Goal: Transaction & Acquisition: Purchase product/service

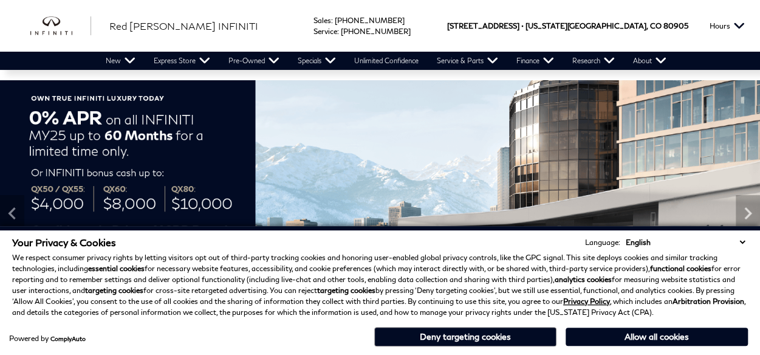
click at [519, 342] on button "Deny targeting cookies" at bounding box center [465, 336] width 182 height 19
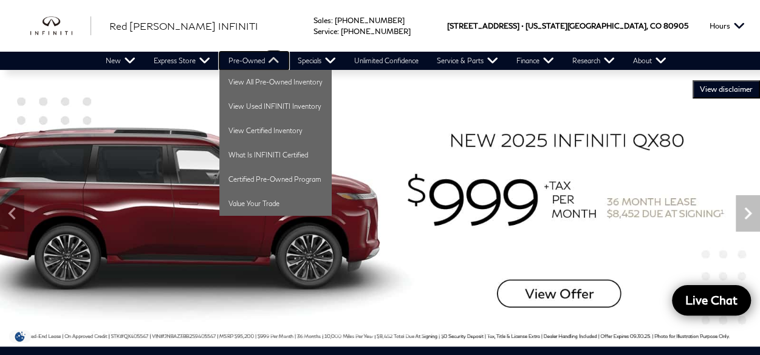
click at [235, 57] on link "Pre-Owned" at bounding box center [253, 61] width 69 height 18
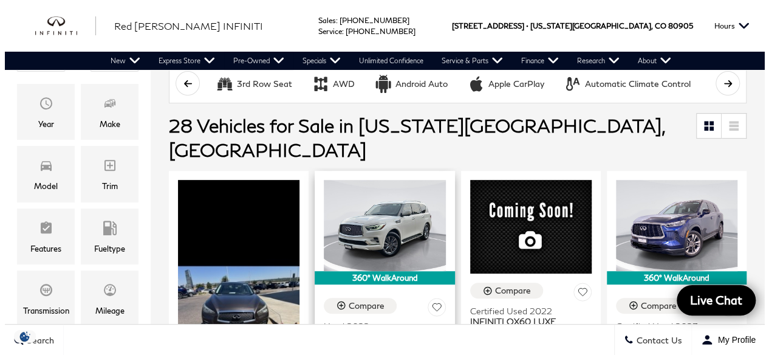
scroll to position [122, 0]
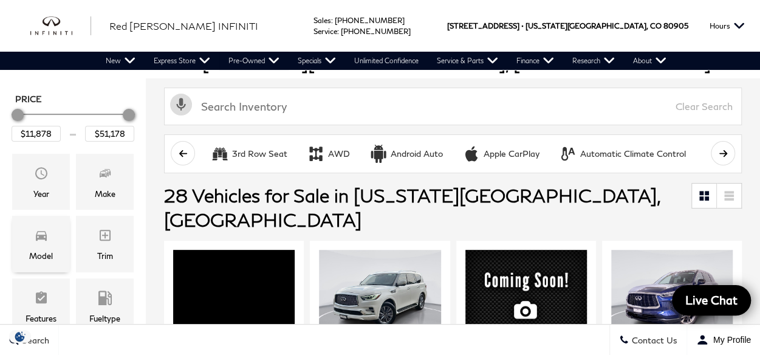
click at [35, 241] on icon "Model" at bounding box center [41, 235] width 15 height 15
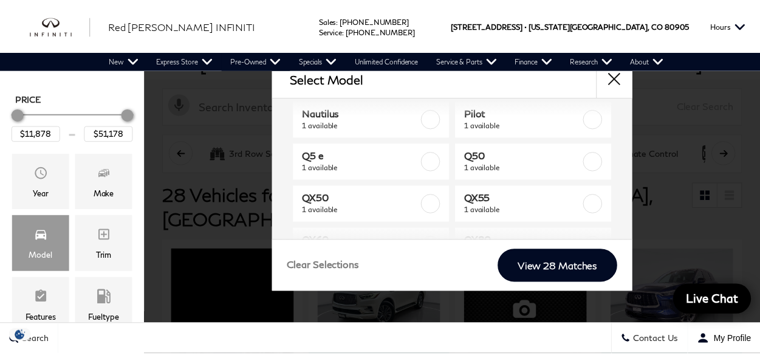
scroll to position [243, 0]
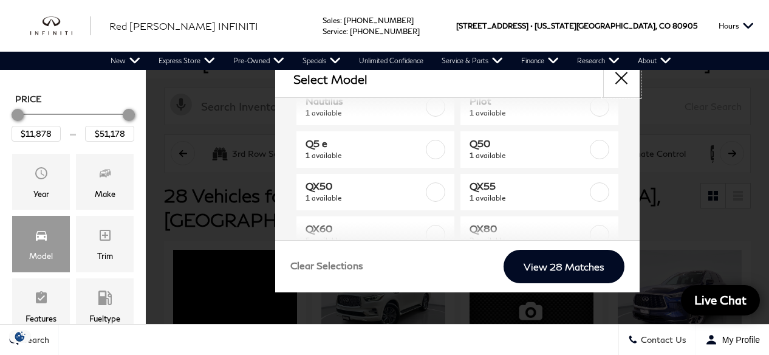
click at [618, 78] on button "close" at bounding box center [621, 79] width 36 height 36
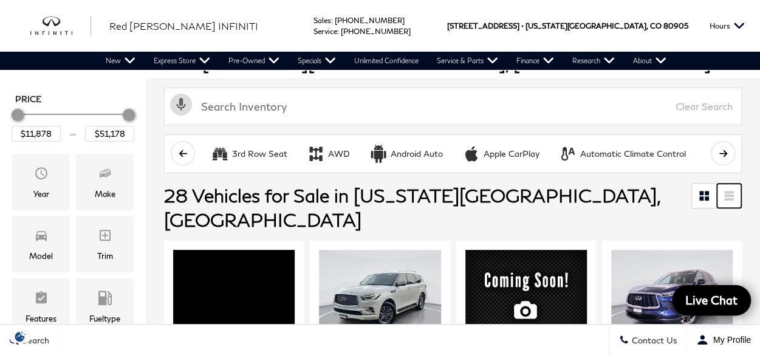
click at [733, 190] on link at bounding box center [729, 195] width 24 height 24
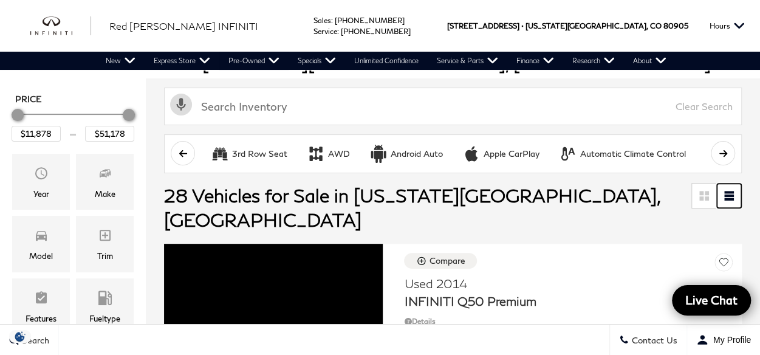
click at [733, 190] on link at bounding box center [729, 195] width 24 height 24
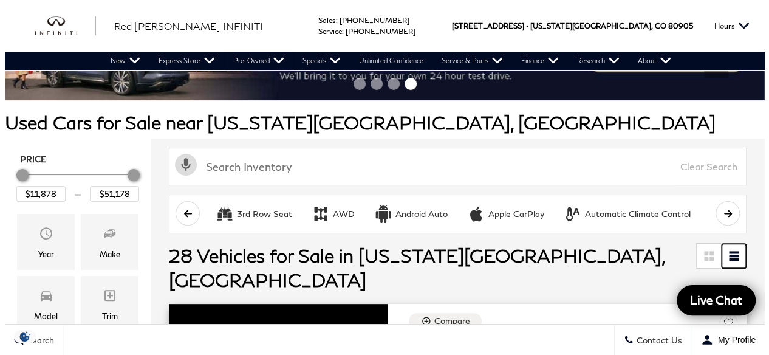
scroll to position [61, 0]
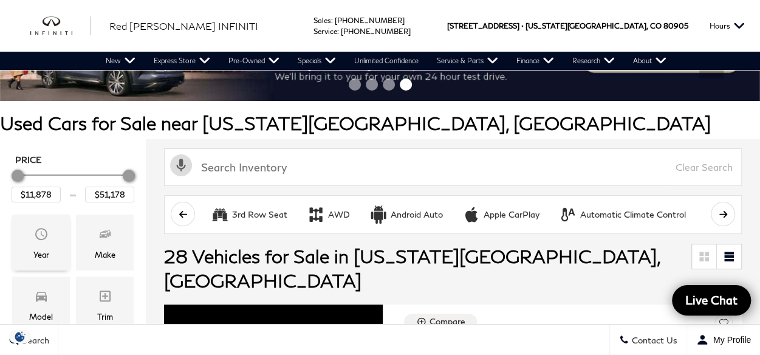
click at [41, 241] on span "Year" at bounding box center [41, 236] width 15 height 24
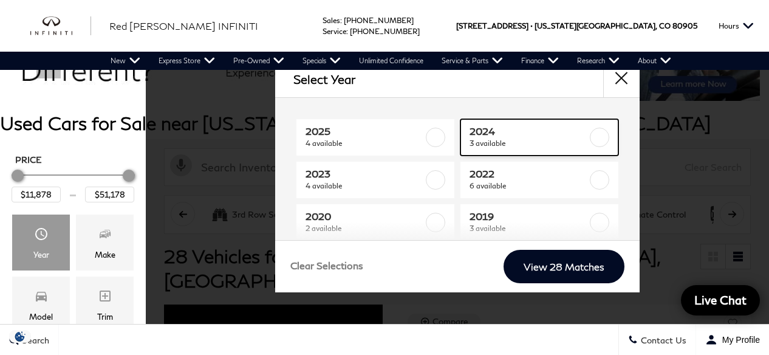
click at [500, 132] on span "2024" at bounding box center [529, 131] width 119 height 12
type input "$23,083"
type input "$44,378"
checkbox input "true"
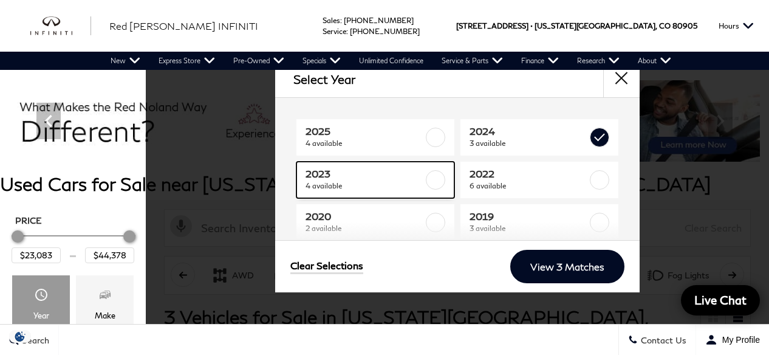
click at [385, 193] on link "2023 4 available" at bounding box center [375, 180] width 158 height 36
checkbox input "true"
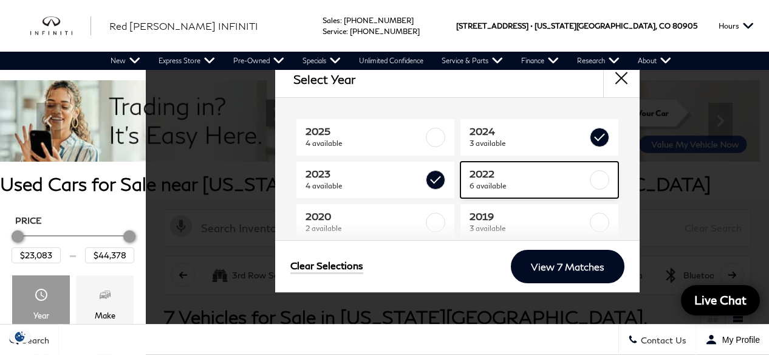
click at [541, 178] on span "2022" at bounding box center [529, 174] width 119 height 12
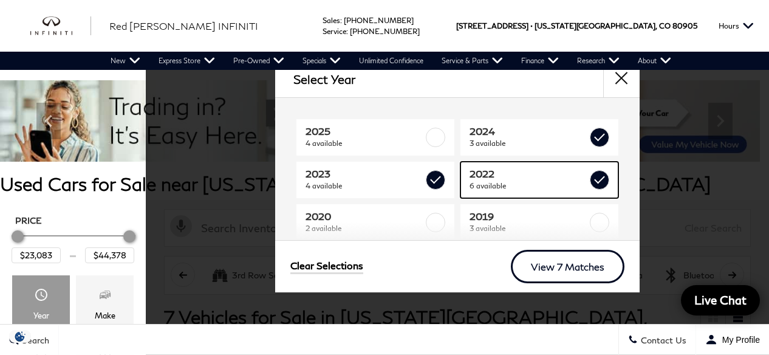
type input "$47,378"
checkbox input "true"
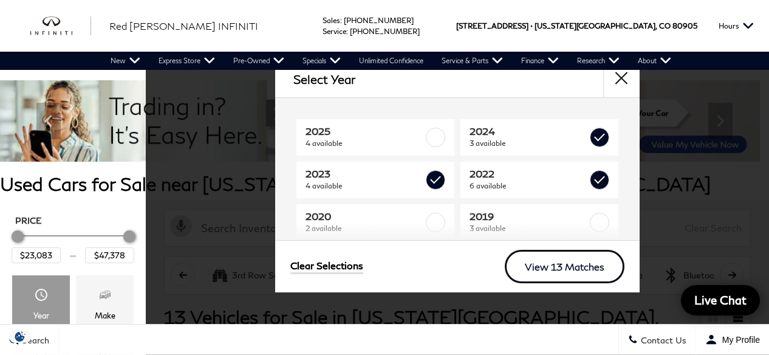
click at [536, 266] on link "View 13 Matches" at bounding box center [565, 266] width 120 height 33
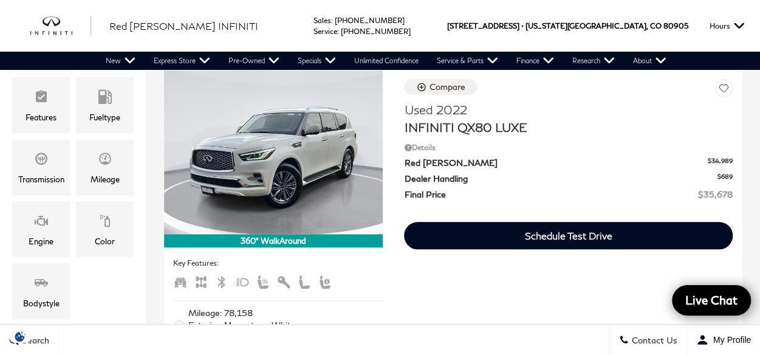
scroll to position [304, 0]
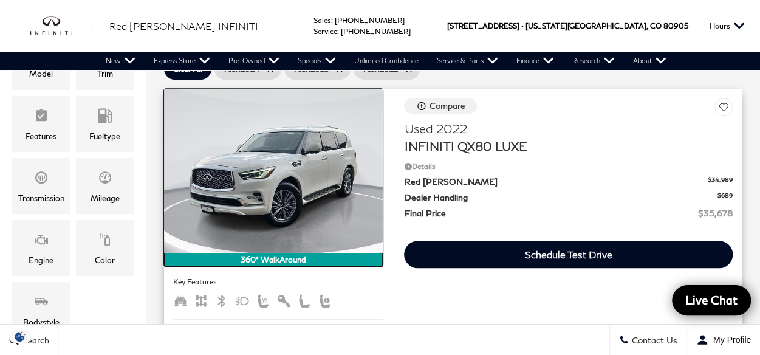
click at [279, 173] on img at bounding box center [273, 171] width 219 height 164
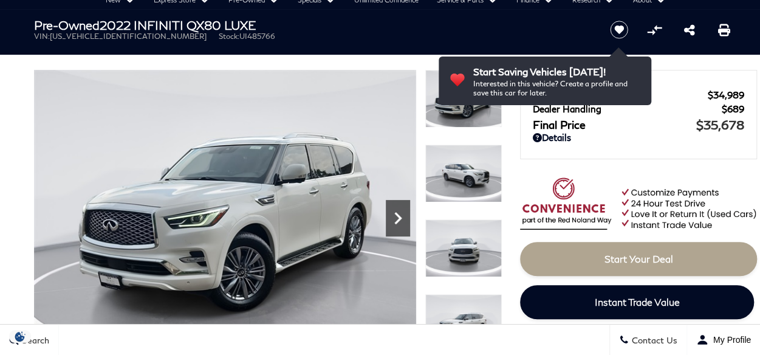
click at [399, 219] on icon "Next" at bounding box center [397, 218] width 7 height 12
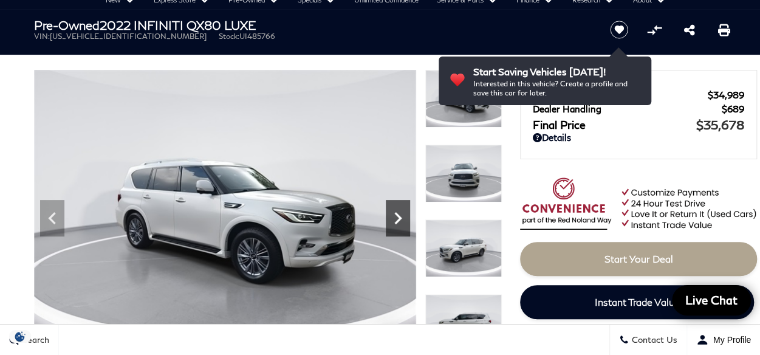
click at [399, 219] on icon "Next" at bounding box center [397, 218] width 7 height 12
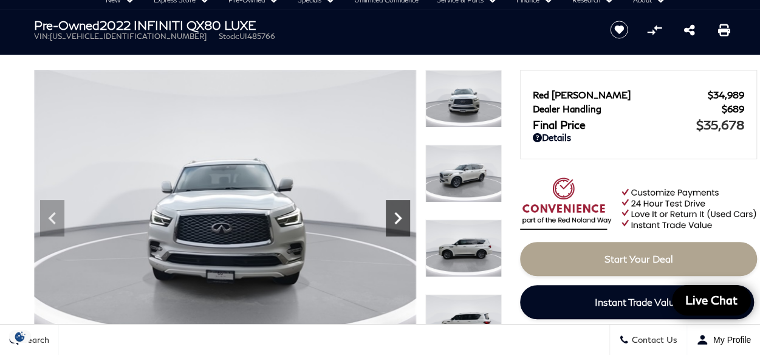
click at [399, 219] on icon "Next" at bounding box center [397, 218] width 7 height 12
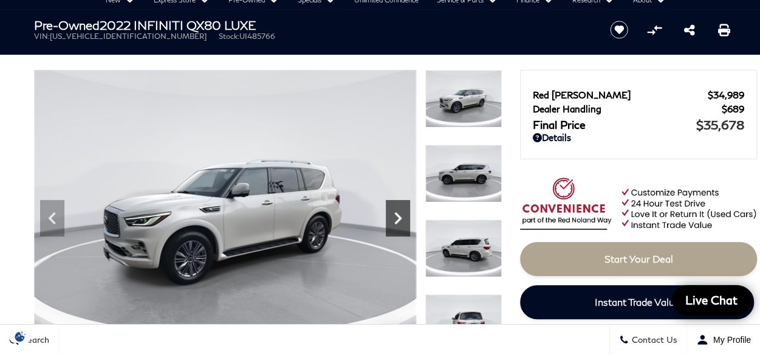
click at [399, 219] on icon "Next" at bounding box center [397, 218] width 7 height 12
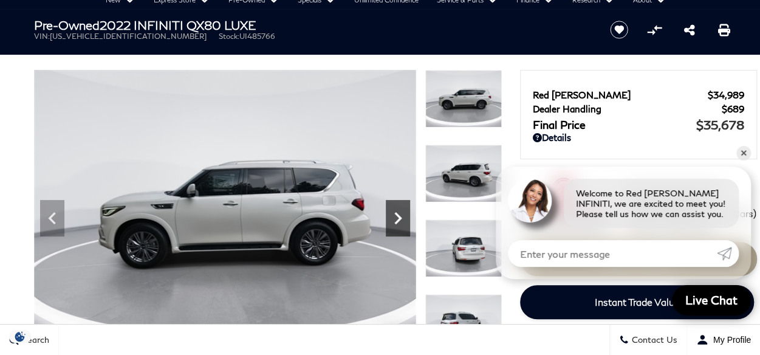
click at [399, 219] on icon "Next" at bounding box center [397, 218] width 7 height 12
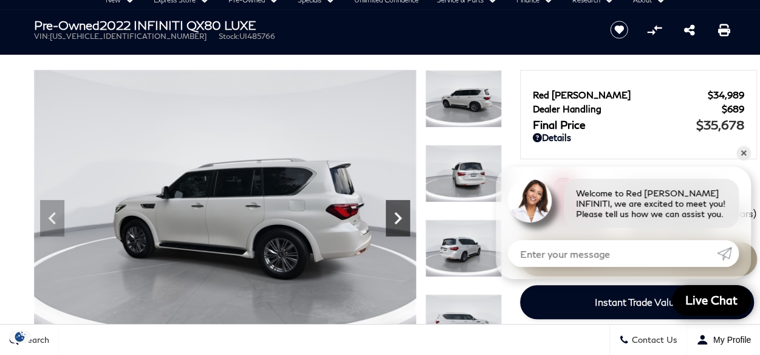
click at [399, 219] on icon "Next" at bounding box center [397, 218] width 7 height 12
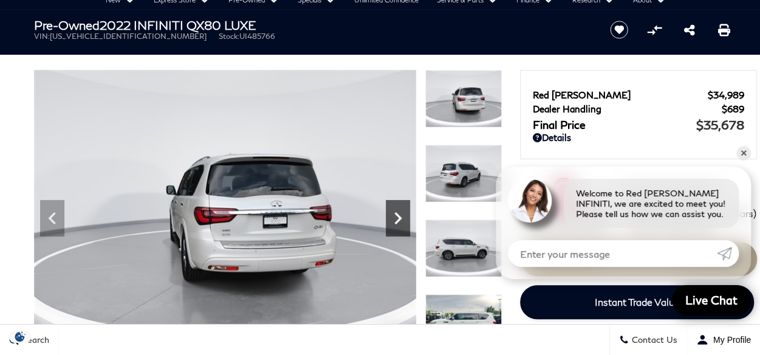
click at [399, 219] on icon "Next" at bounding box center [397, 218] width 7 height 12
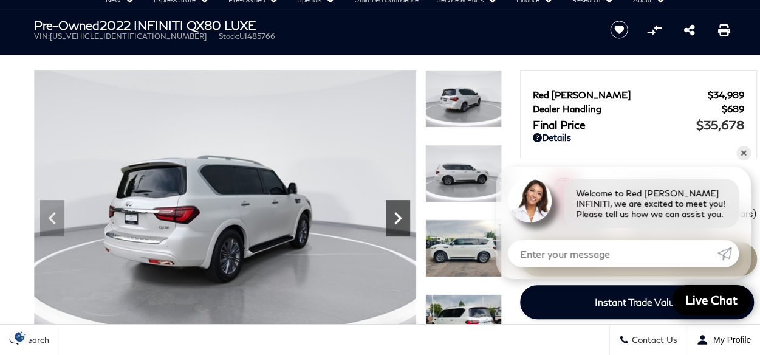
click at [399, 219] on icon "Next" at bounding box center [397, 218] width 7 height 12
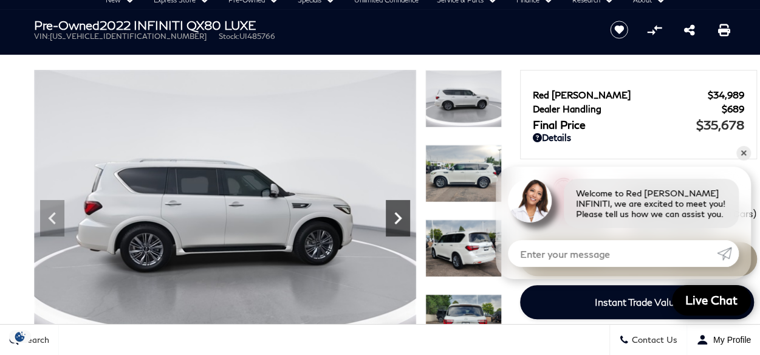
click at [399, 219] on icon "Next" at bounding box center [397, 218] width 7 height 12
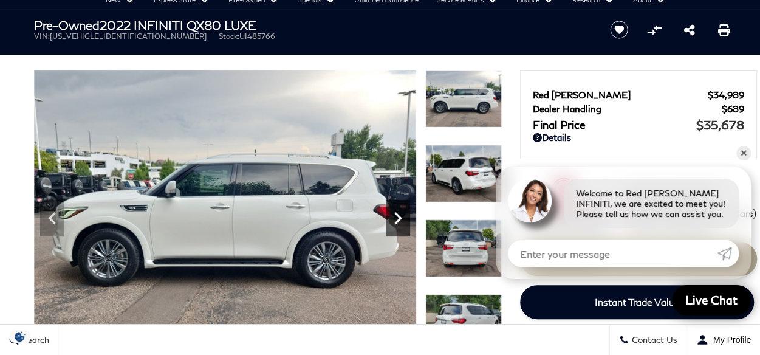
click at [399, 219] on icon "Next" at bounding box center [397, 218] width 7 height 12
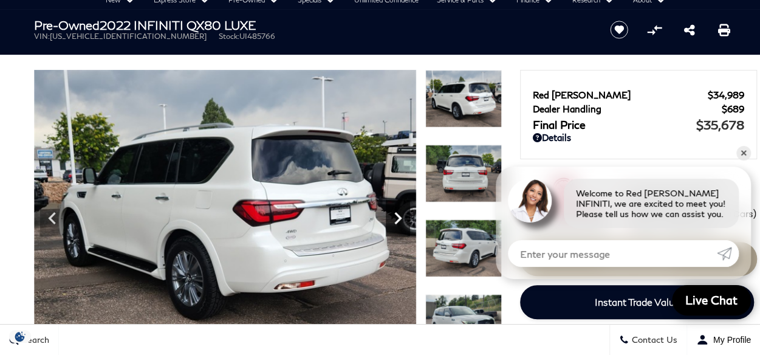
click at [399, 219] on icon "Next" at bounding box center [397, 218] width 7 height 12
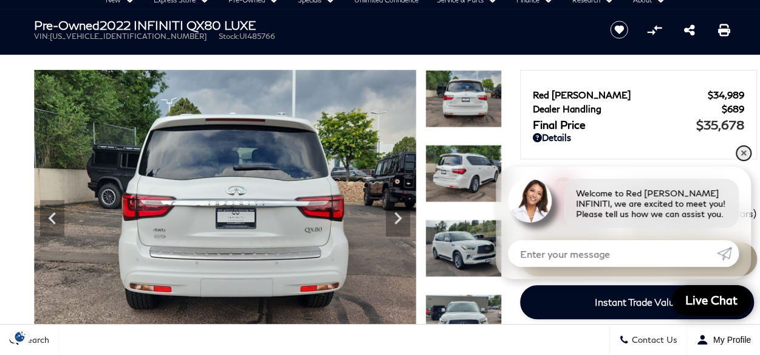
click at [743, 156] on link "✕" at bounding box center [743, 153] width 15 height 15
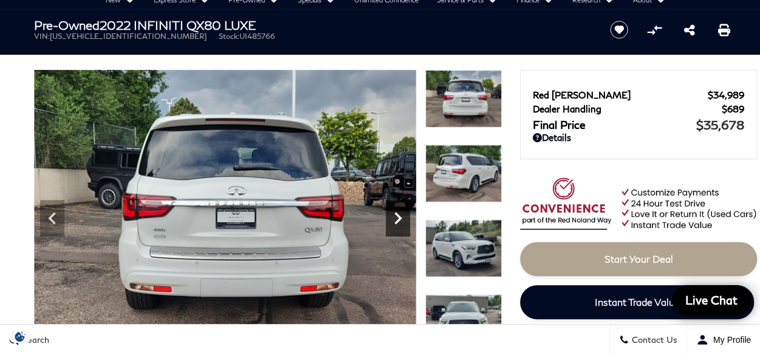
click at [402, 224] on icon "Next" at bounding box center [398, 218] width 24 height 24
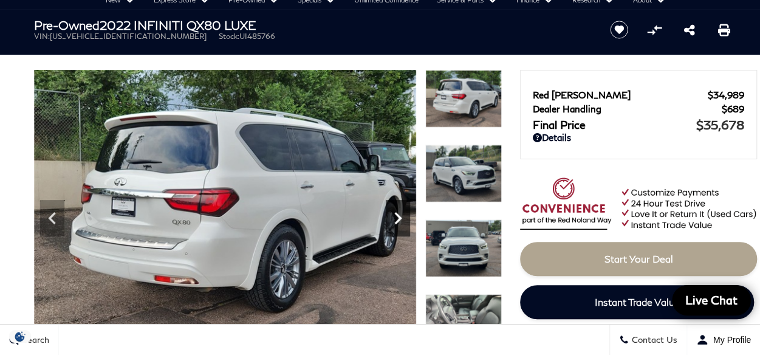
click at [402, 224] on icon "Next" at bounding box center [398, 218] width 24 height 24
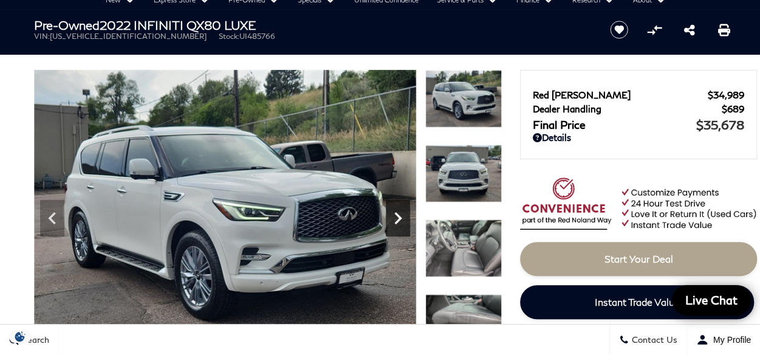
click at [402, 224] on icon "Next" at bounding box center [398, 218] width 24 height 24
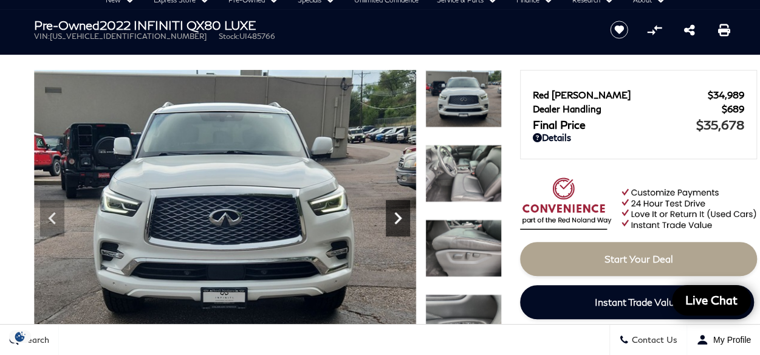
click at [402, 225] on icon "Next" at bounding box center [398, 218] width 24 height 24
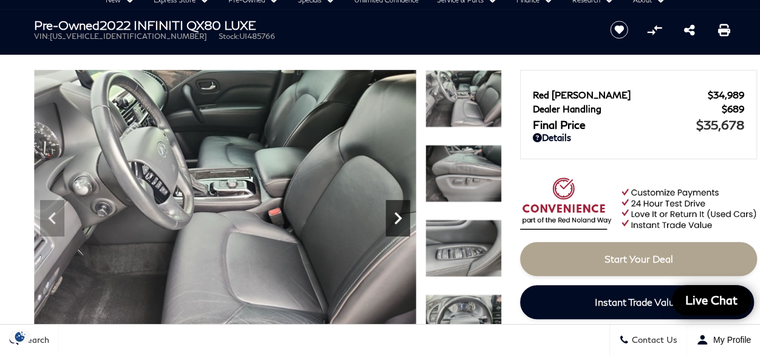
click at [402, 225] on icon "Next" at bounding box center [398, 218] width 24 height 24
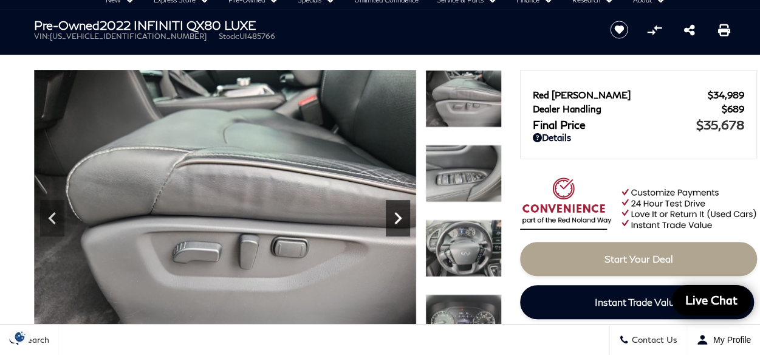
click at [402, 225] on icon "Next" at bounding box center [398, 218] width 24 height 24
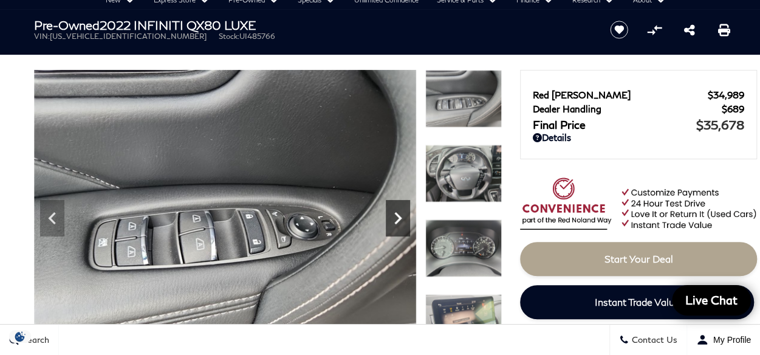
click at [402, 225] on icon "Next" at bounding box center [398, 218] width 24 height 24
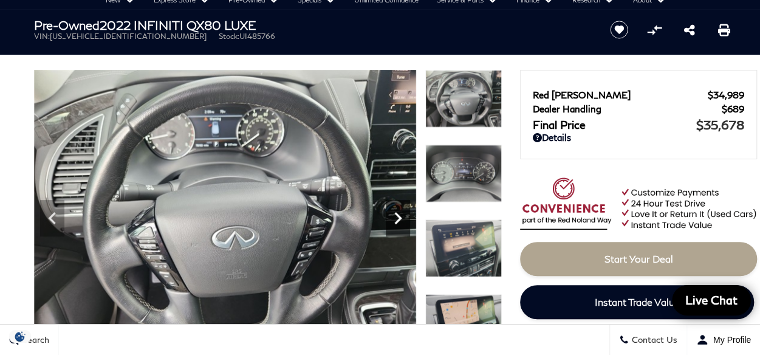
click at [402, 225] on icon "Next" at bounding box center [398, 218] width 24 height 24
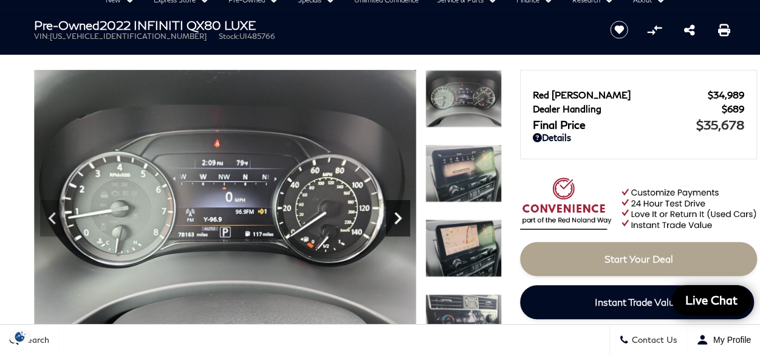
click at [402, 225] on icon "Next" at bounding box center [398, 218] width 24 height 24
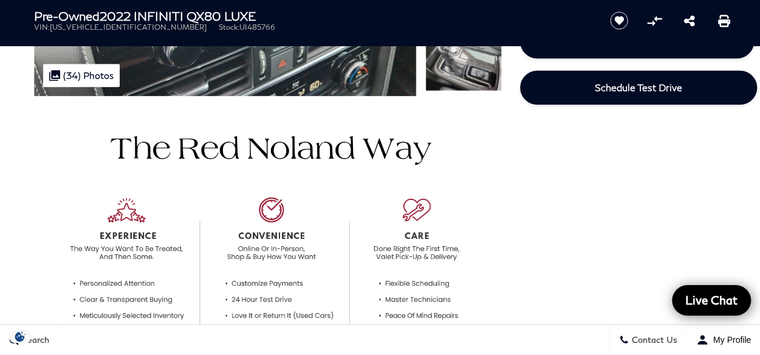
scroll to position [304, 0]
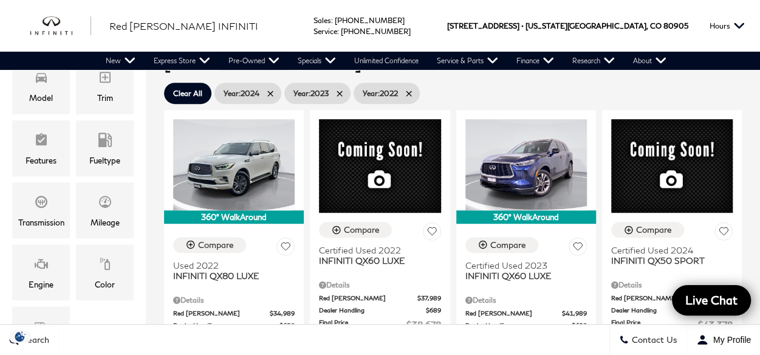
scroll to position [243, 0]
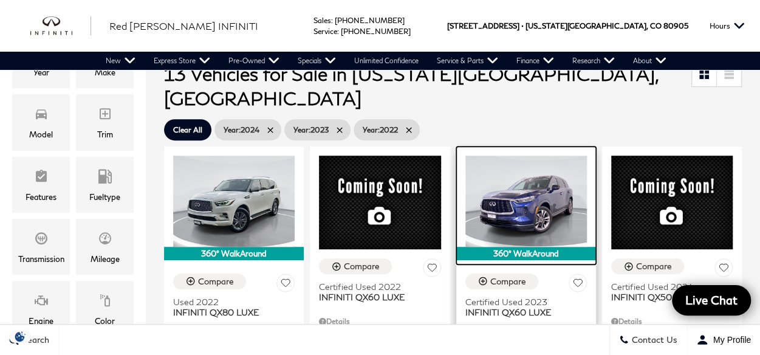
click at [519, 192] on img at bounding box center [526, 201] width 122 height 91
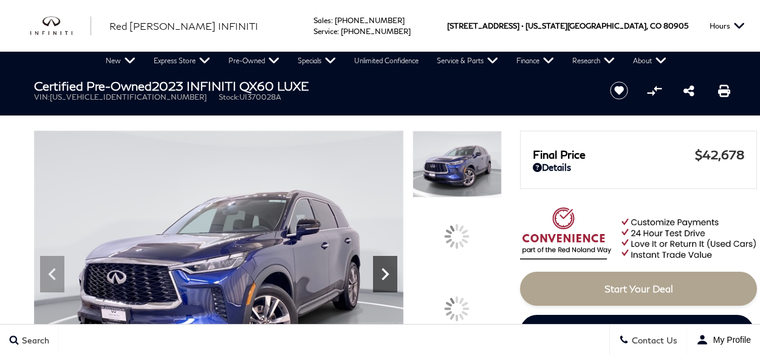
scroll to position [61, 0]
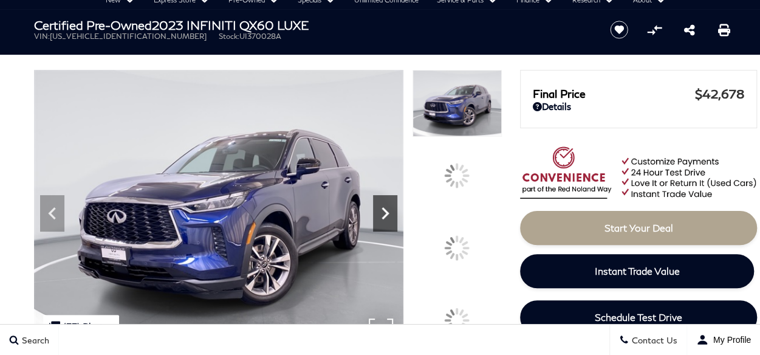
click at [465, 249] on div at bounding box center [457, 248] width 26 height 26
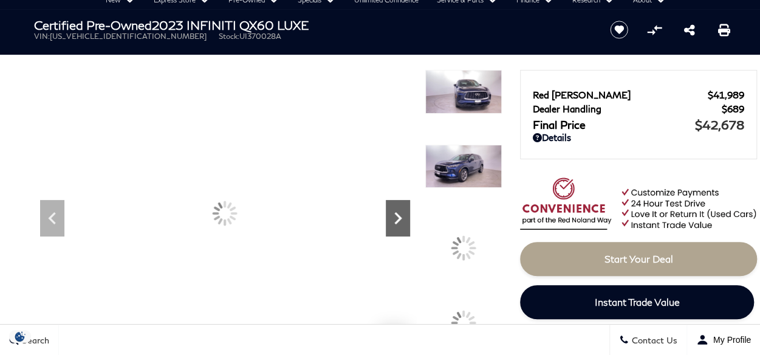
scroll to position [0, 0]
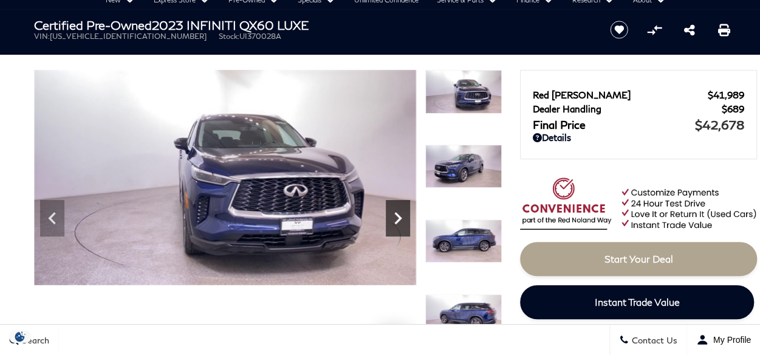
click at [465, 249] on img at bounding box center [463, 241] width 77 height 44
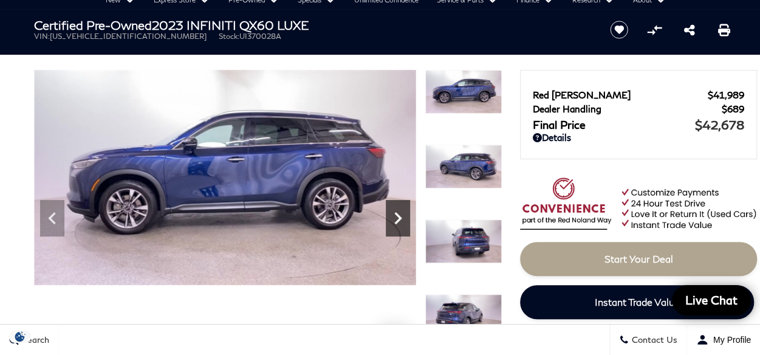
click at [405, 225] on icon "Next" at bounding box center [398, 218] width 24 height 24
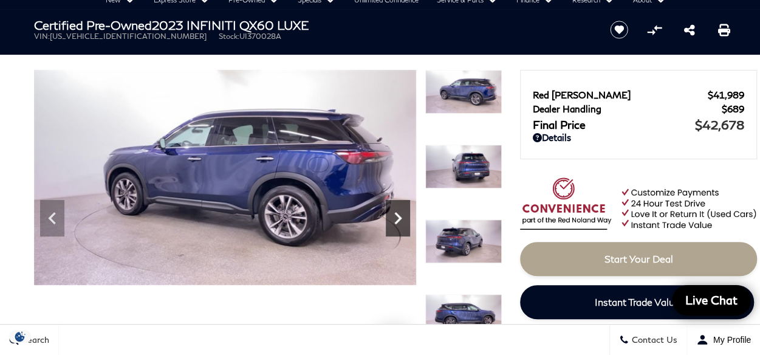
click at [405, 225] on icon "Next" at bounding box center [398, 218] width 24 height 24
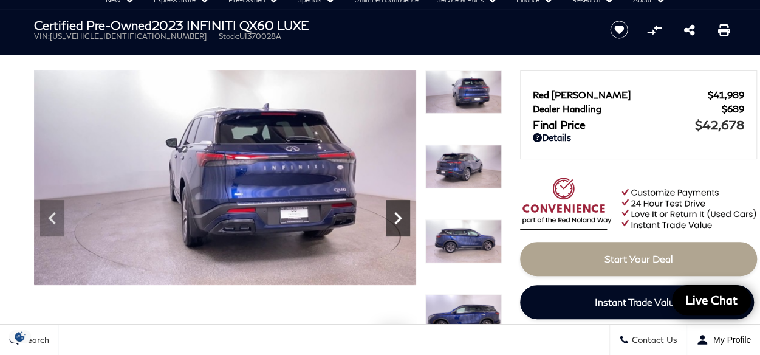
click at [400, 233] on div "Next" at bounding box center [398, 218] width 24 height 36
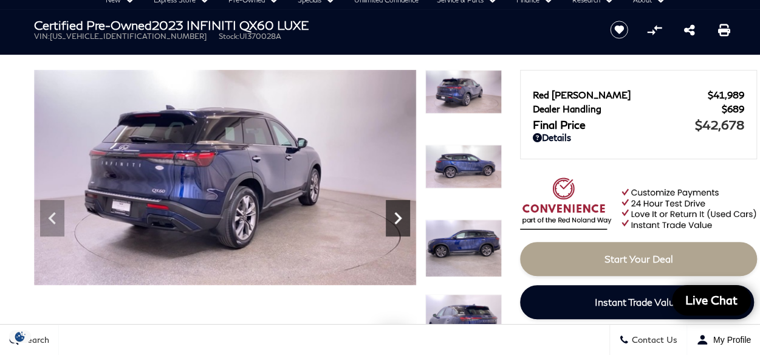
click at [397, 229] on icon "Next" at bounding box center [398, 218] width 24 height 24
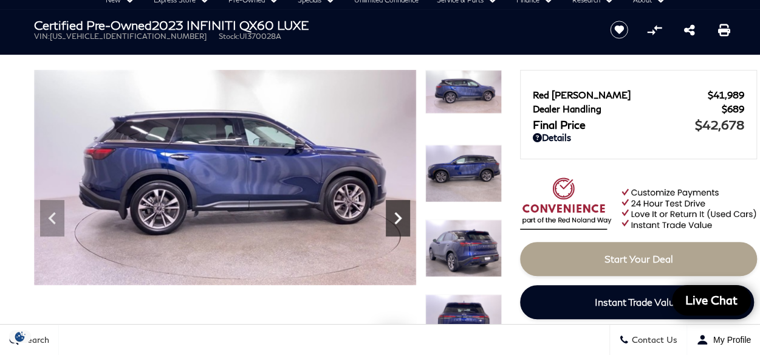
click at [397, 229] on icon "Next" at bounding box center [398, 218] width 24 height 24
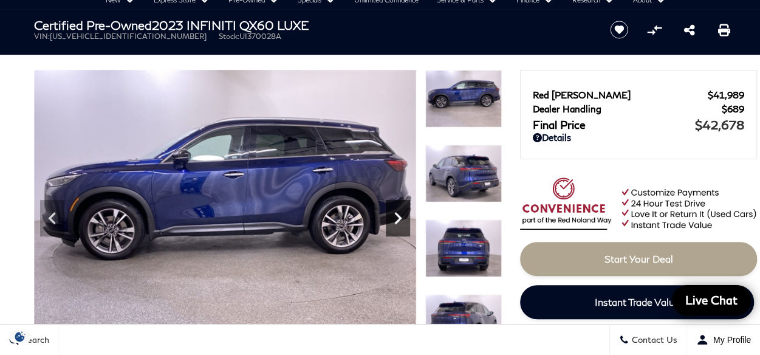
click at [397, 229] on icon "Next" at bounding box center [398, 218] width 24 height 24
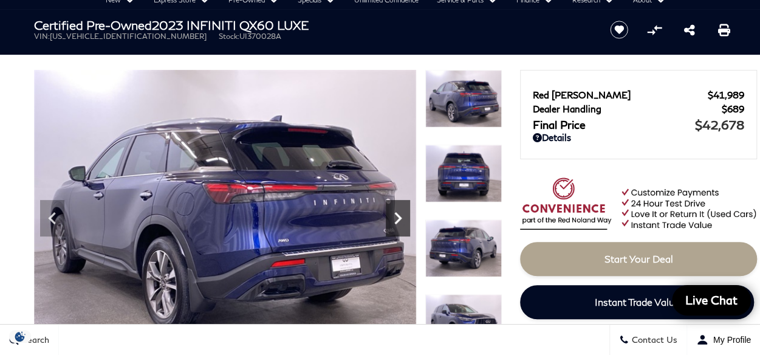
click at [397, 229] on icon "Next" at bounding box center [398, 218] width 24 height 24
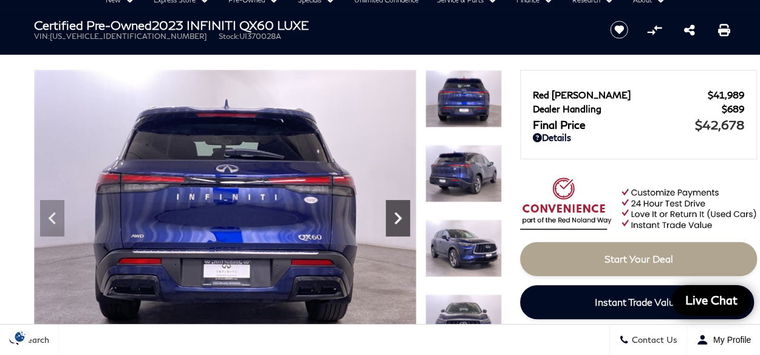
click at [397, 229] on icon "Next" at bounding box center [398, 218] width 24 height 24
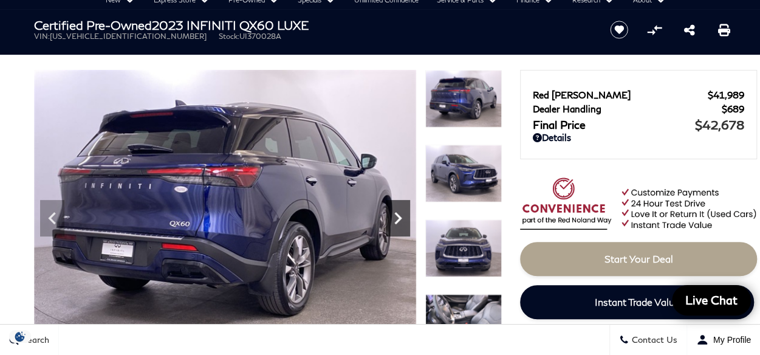
click at [397, 229] on icon "Next" at bounding box center [398, 218] width 24 height 24
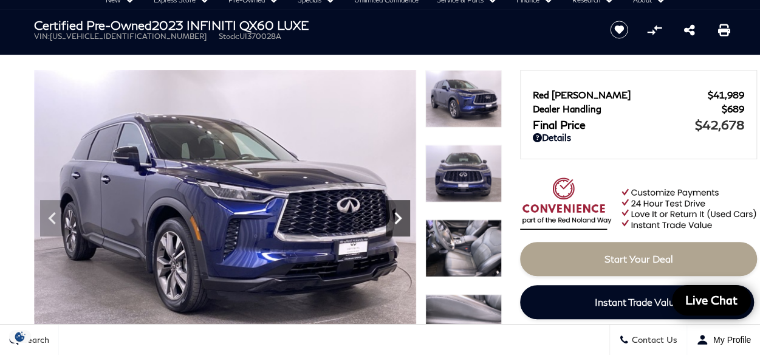
click at [397, 229] on icon "Next" at bounding box center [398, 218] width 24 height 24
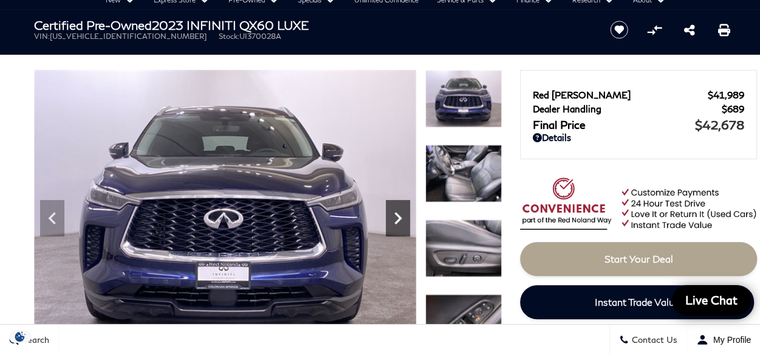
click at [397, 229] on icon "Next" at bounding box center [398, 218] width 24 height 24
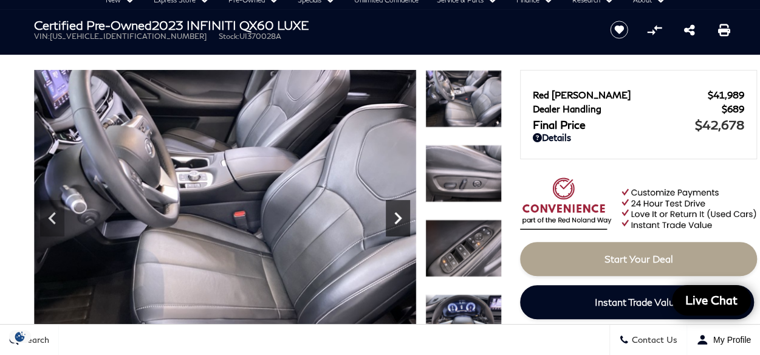
click at [397, 229] on icon "Next" at bounding box center [398, 218] width 24 height 24
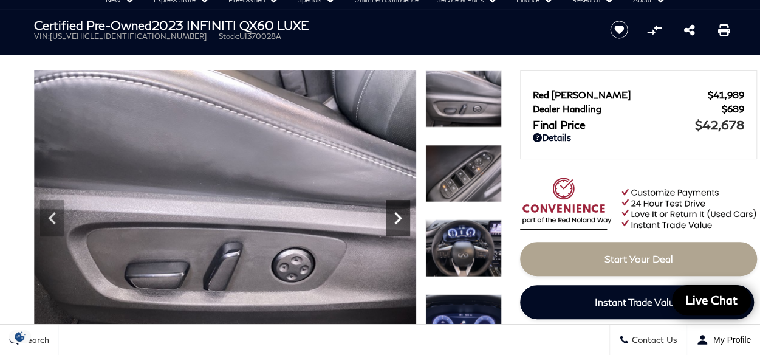
click at [397, 229] on icon "Next" at bounding box center [398, 218] width 24 height 24
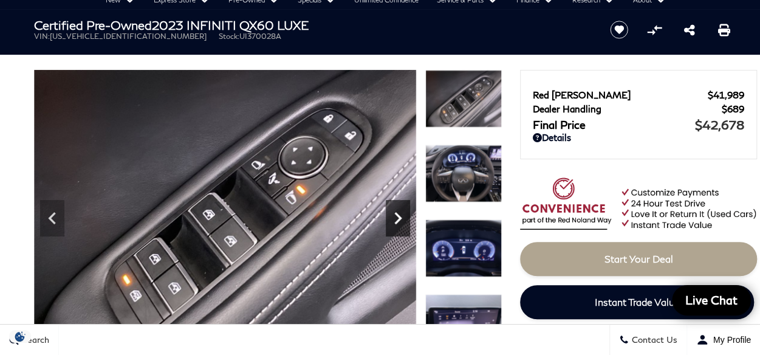
click at [391, 227] on icon "Next" at bounding box center [398, 218] width 24 height 24
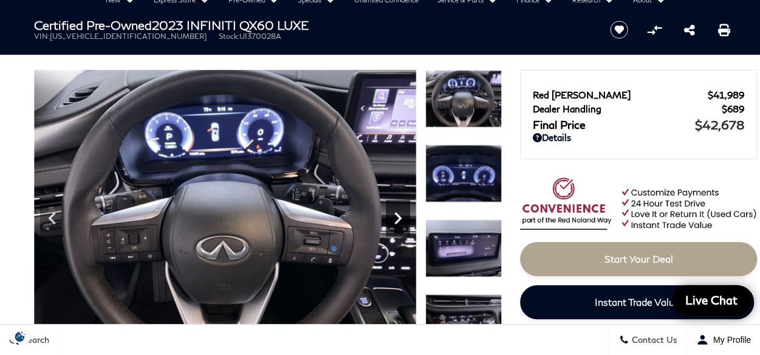
click at [391, 227] on icon "Next" at bounding box center [398, 218] width 24 height 24
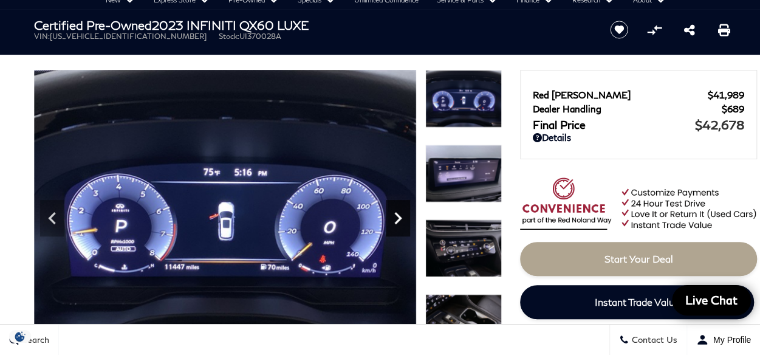
click at [399, 225] on icon "Next" at bounding box center [398, 218] width 24 height 24
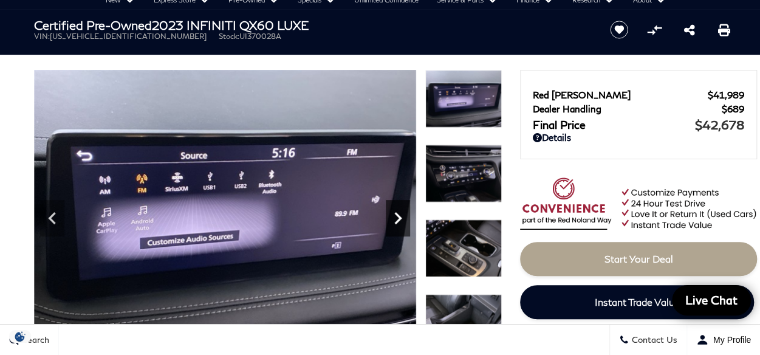
click at [397, 225] on icon "Next" at bounding box center [398, 218] width 24 height 24
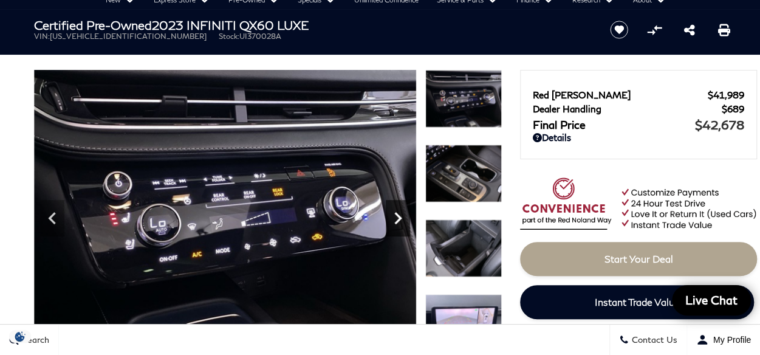
scroll to position [122, 0]
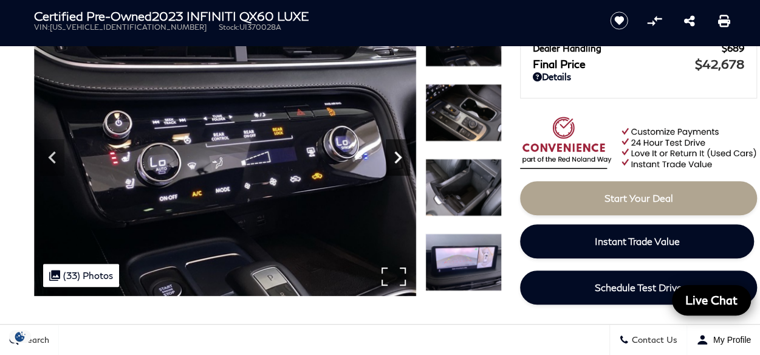
click at [399, 158] on icon "Next" at bounding box center [397, 157] width 7 height 12
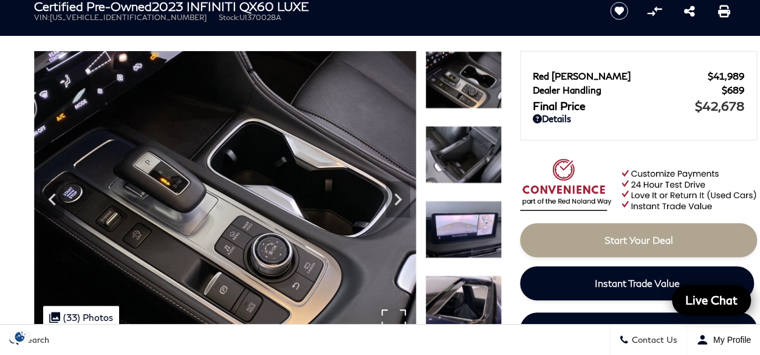
scroll to position [61, 0]
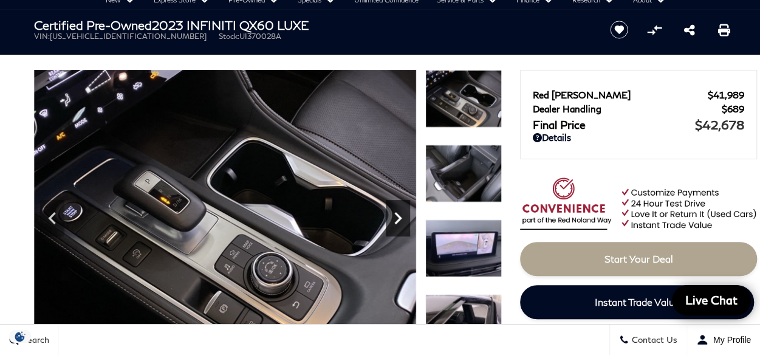
click at [400, 225] on icon "Next" at bounding box center [398, 218] width 24 height 24
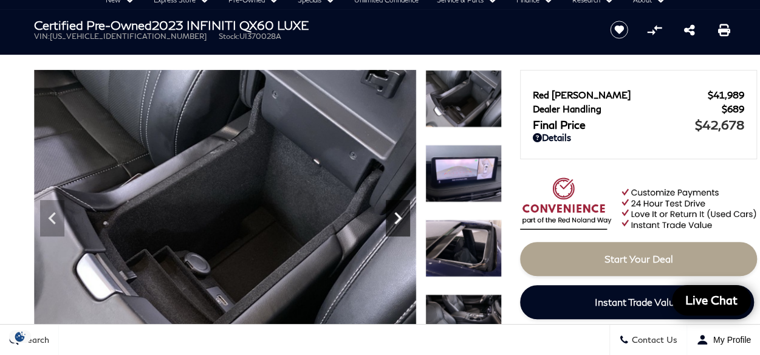
click at [400, 225] on icon "Next" at bounding box center [398, 218] width 24 height 24
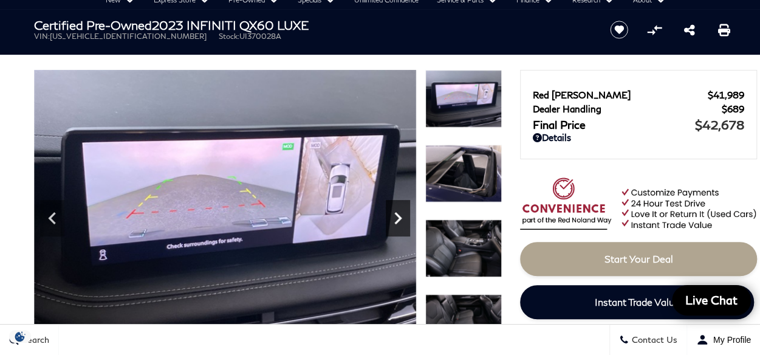
click at [400, 225] on icon "Next" at bounding box center [398, 218] width 24 height 24
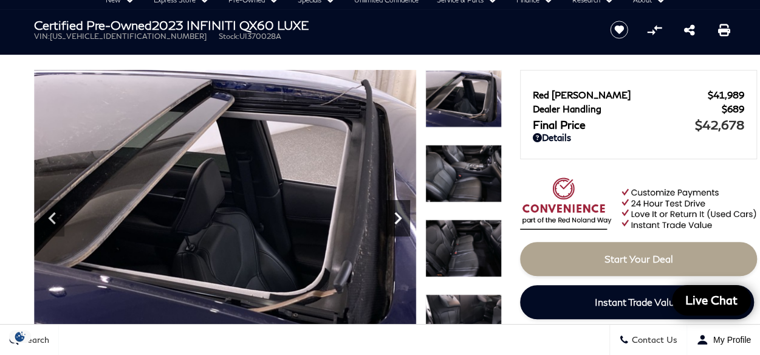
click at [399, 228] on icon "Next" at bounding box center [398, 218] width 24 height 24
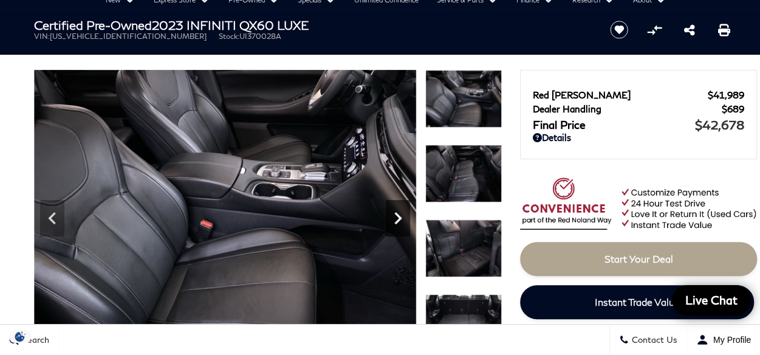
click at [397, 228] on icon "Next" at bounding box center [398, 218] width 24 height 24
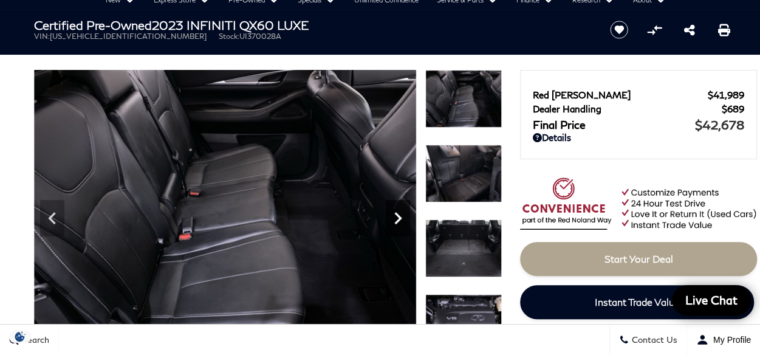
click at [397, 228] on icon "Next" at bounding box center [398, 218] width 24 height 24
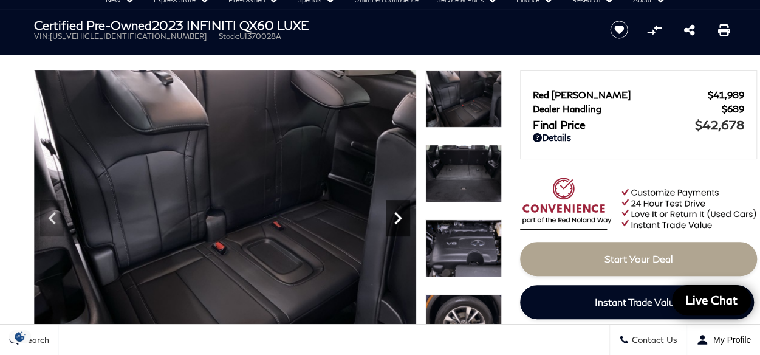
click at [397, 228] on icon "Next" at bounding box center [398, 218] width 24 height 24
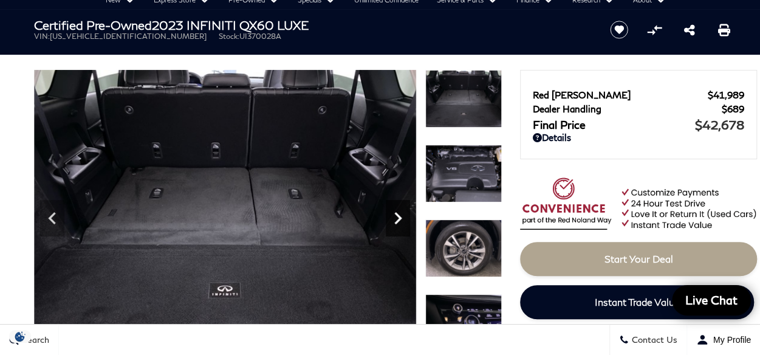
click at [397, 228] on icon "Next" at bounding box center [398, 218] width 24 height 24
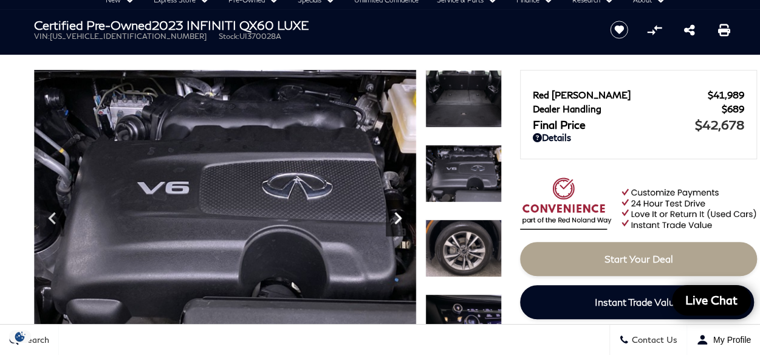
click at [397, 228] on icon "Next" at bounding box center [398, 218] width 24 height 24
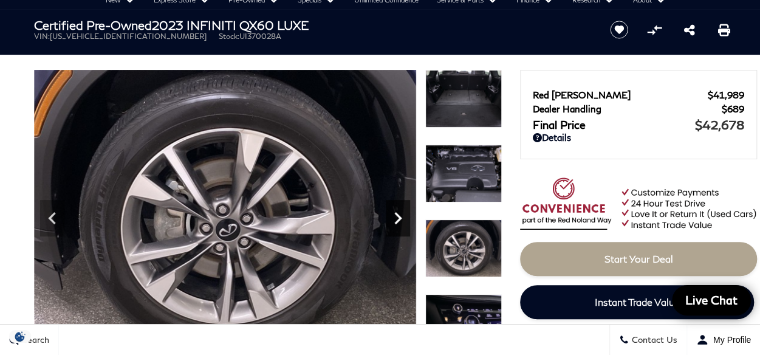
click at [397, 228] on icon "Next" at bounding box center [398, 218] width 24 height 24
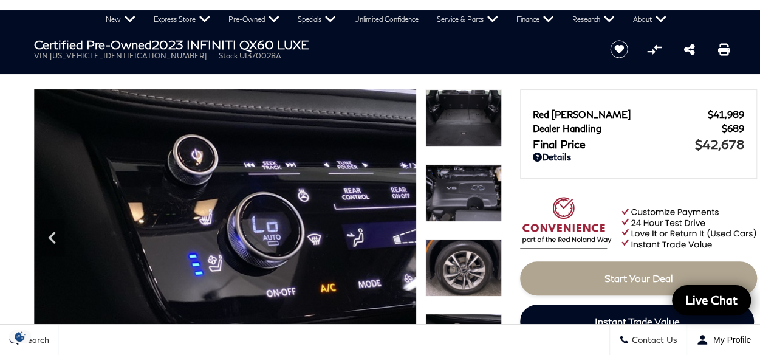
scroll to position [0, 0]
